Goal: Use online tool/utility: Utilize a website feature to perform a specific function

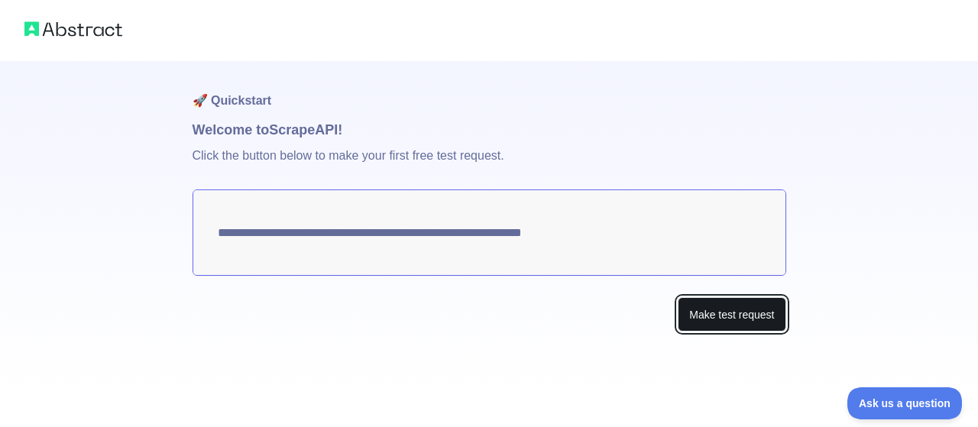
click at [715, 314] on button "Make test request" at bounding box center [731, 314] width 108 height 34
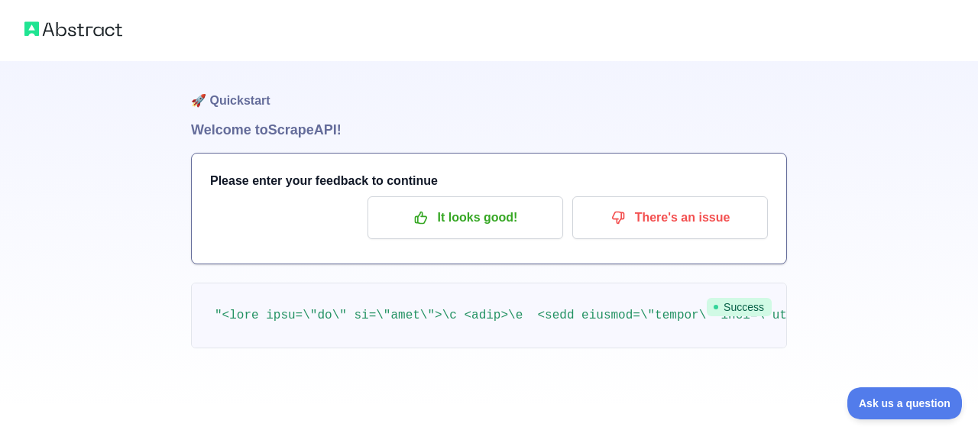
click at [142, 234] on div "🚀 Quickstart Welcome to Scrape API! Please enter your feedback to continue It l…" at bounding box center [489, 204] width 978 height 409
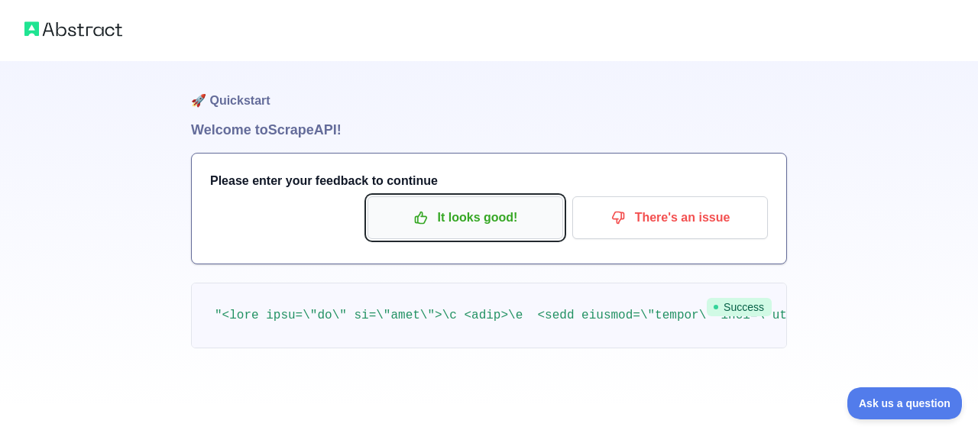
click at [452, 210] on p "It looks good!" at bounding box center [465, 218] width 173 height 26
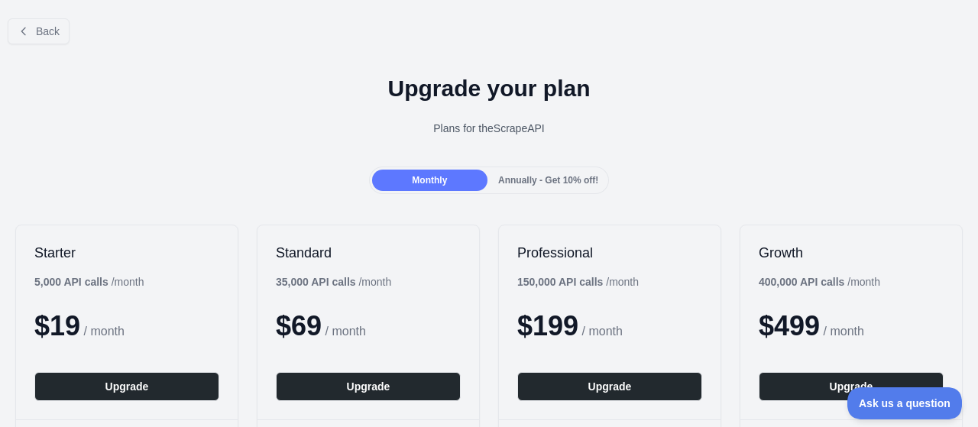
click at [498, 175] on span "Annually - Get 10% off!" at bounding box center [548, 180] width 100 height 11
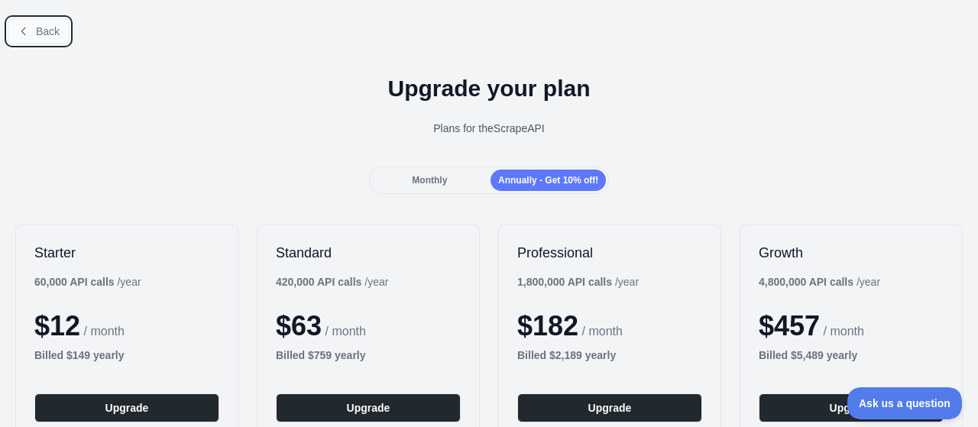
click at [26, 31] on icon at bounding box center [24, 31] width 12 height 12
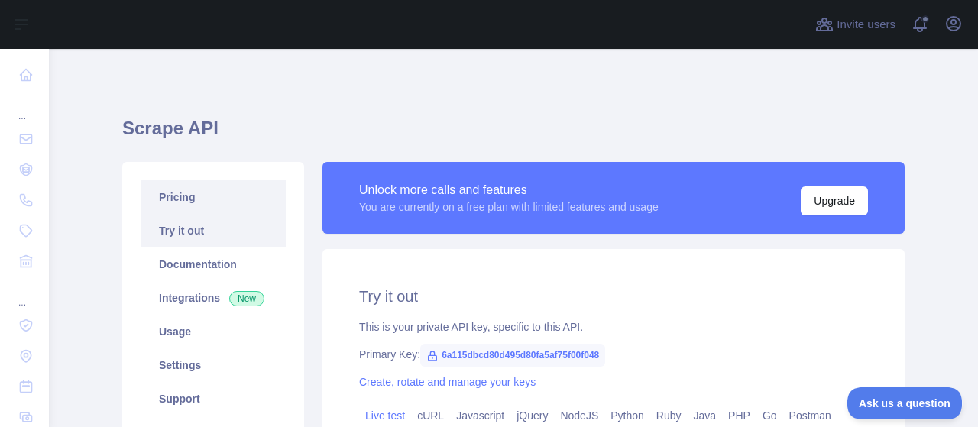
click at [176, 204] on link "Pricing" at bounding box center [213, 197] width 145 height 34
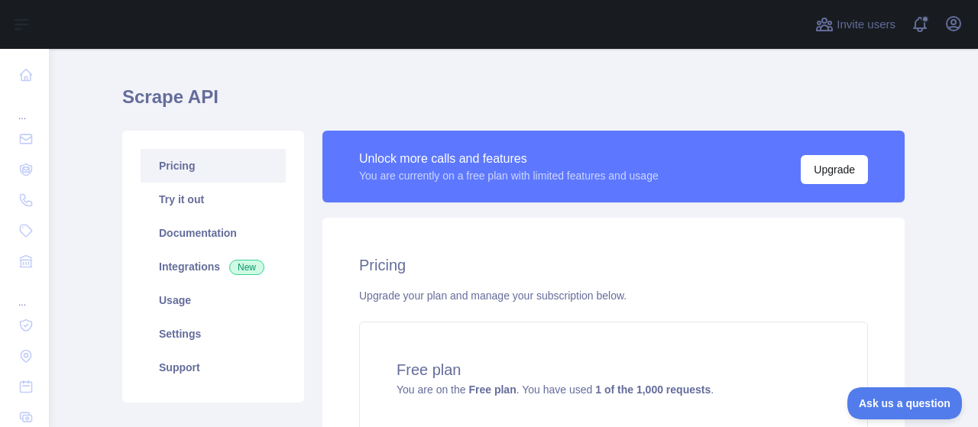
scroll to position [28, 0]
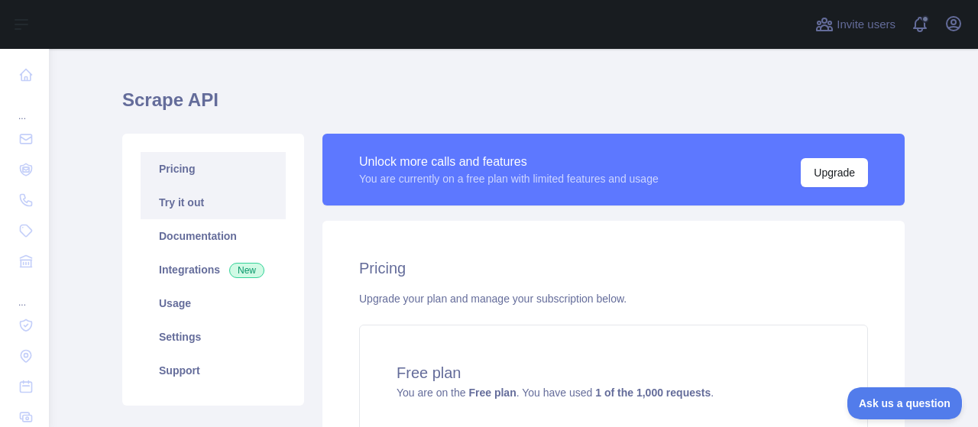
click at [176, 207] on link "Try it out" at bounding box center [213, 203] width 145 height 34
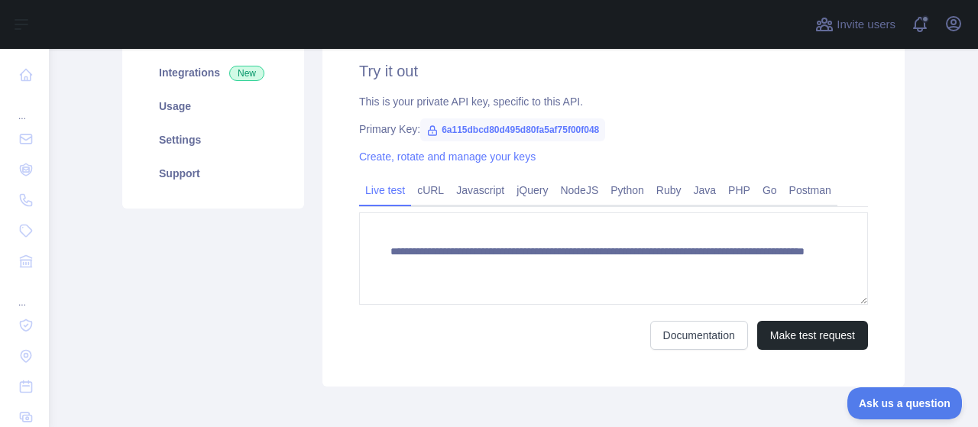
scroll to position [227, 0]
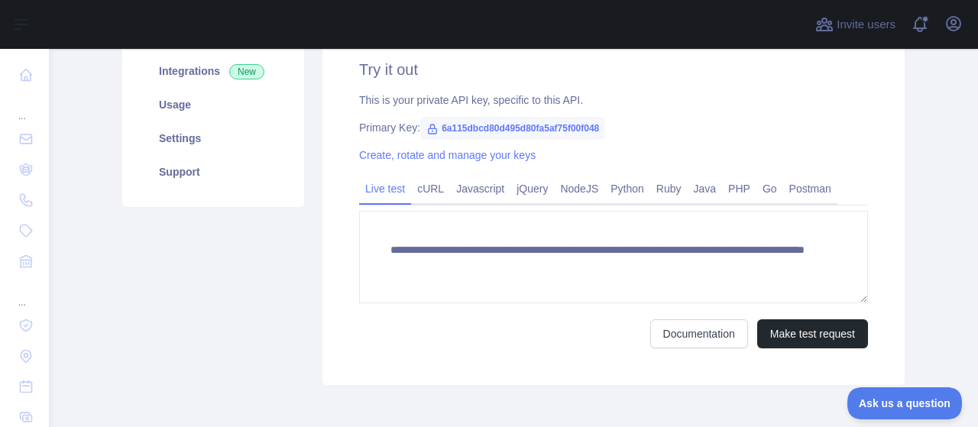
click at [431, 129] on span "6a115dbcd80d495d80fa5af75f00f048" at bounding box center [512, 128] width 185 height 23
click at [428, 131] on icon at bounding box center [432, 128] width 8 height 9
click at [469, 121] on span "6a115dbcd80d495d80fa5af75f00f048" at bounding box center [512, 128] width 185 height 23
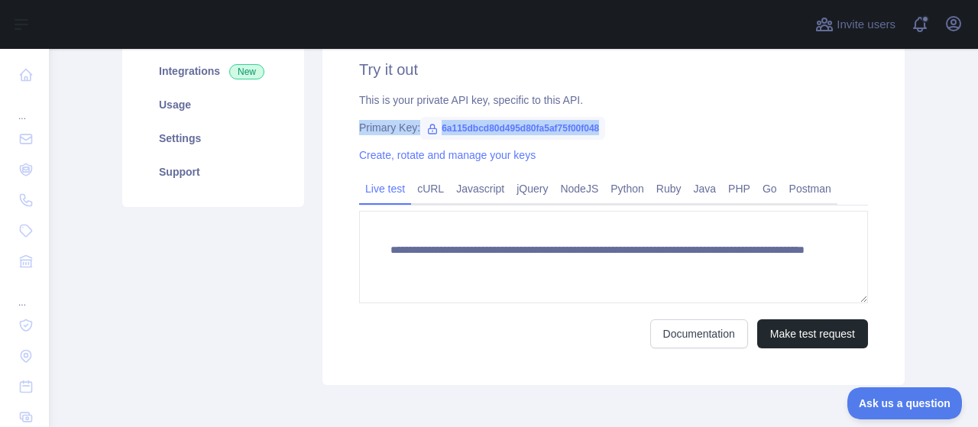
click at [469, 121] on span "6a115dbcd80d495d80fa5af75f00f048" at bounding box center [512, 128] width 185 height 23
click at [470, 126] on span "6a115dbcd80d495d80fa5af75f00f048" at bounding box center [512, 128] width 185 height 23
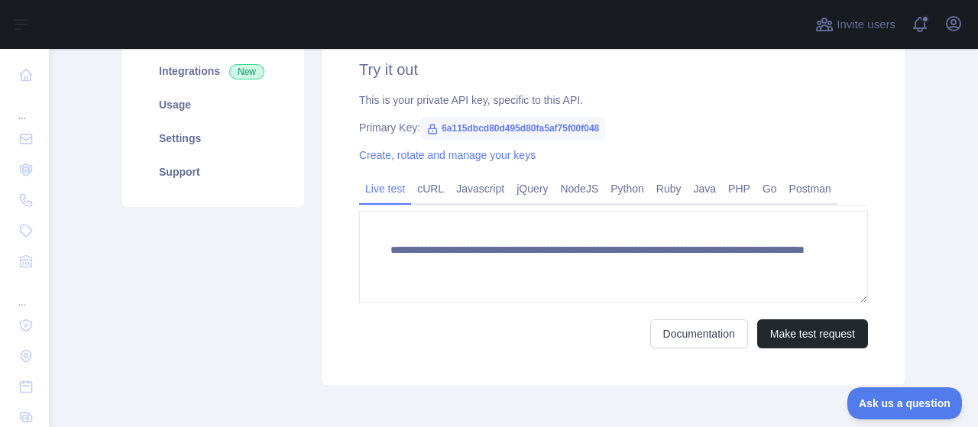
click at [420, 135] on span "6a115dbcd80d495d80fa5af75f00f048" at bounding box center [512, 128] width 185 height 23
click at [435, 128] on span "6a115dbcd80d495d80fa5af75f00f048" at bounding box center [512, 128] width 185 height 23
drag, startPoint x: 432, startPoint y: 124, endPoint x: 631, endPoint y: 127, distance: 198.6
click at [631, 127] on div "Primary Key: 6a115dbcd80d495d80fa5af75f00f048" at bounding box center [613, 127] width 509 height 15
copy span "6a115dbcd80d495d80fa5af75f00f048"
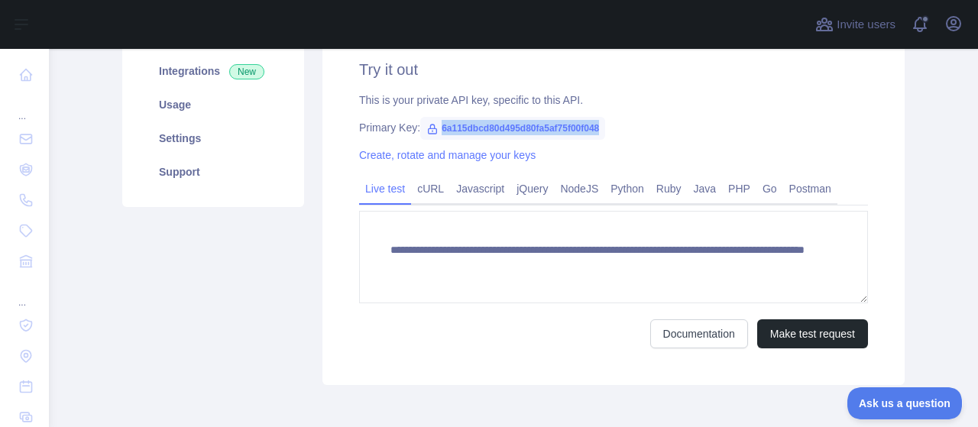
click at [651, 114] on div "**********" at bounding box center [613, 203] width 582 height 363
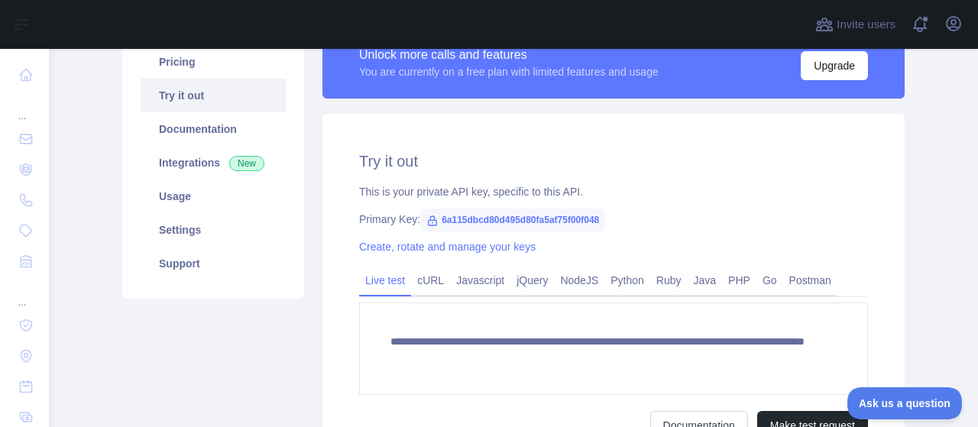
scroll to position [296, 0]
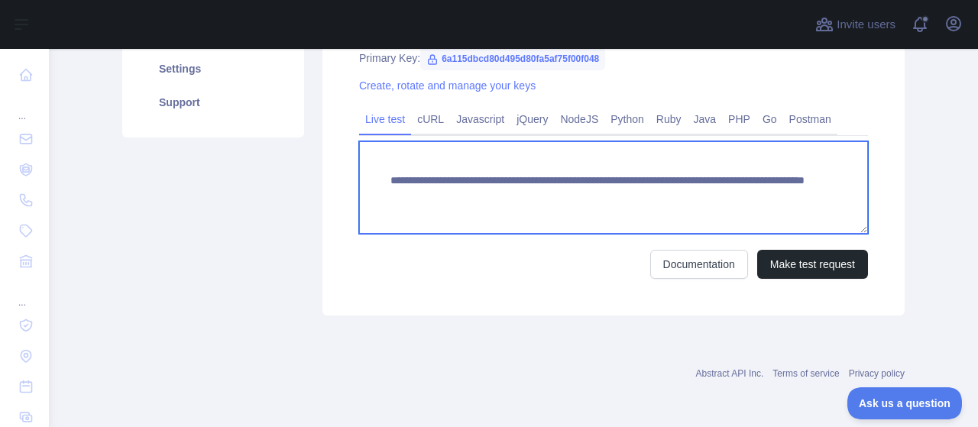
drag, startPoint x: 541, startPoint y: 178, endPoint x: 383, endPoint y: 183, distance: 158.9
click at [383, 183] on textarea "**********" at bounding box center [613, 187] width 509 height 92
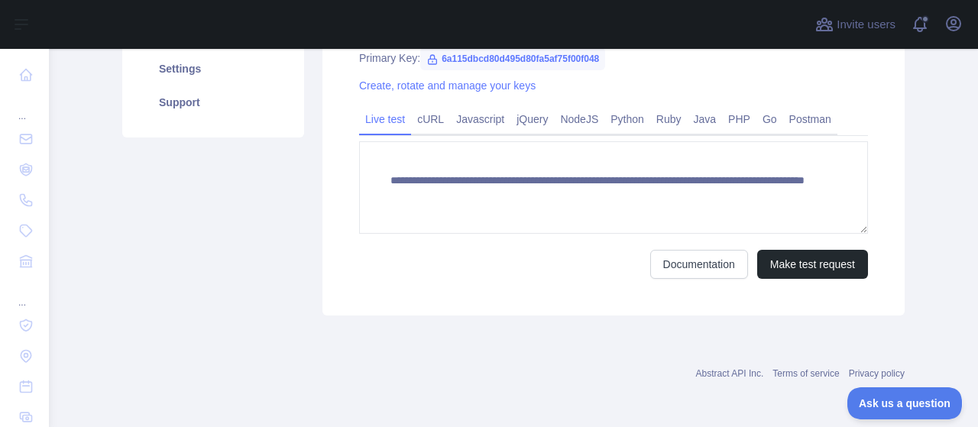
click at [458, 296] on div "**********" at bounding box center [613, 134] width 582 height 363
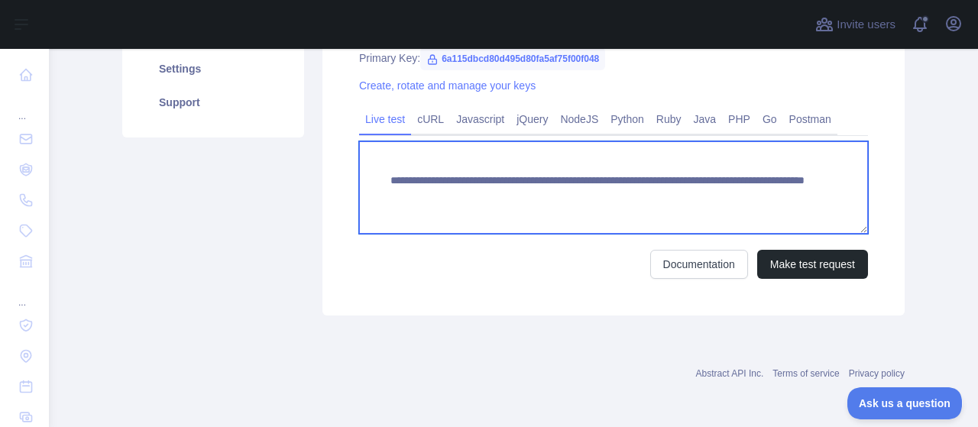
click at [614, 199] on textarea "**********" at bounding box center [613, 187] width 509 height 92
type textarea "**********"
